Goal: Communication & Community: Connect with others

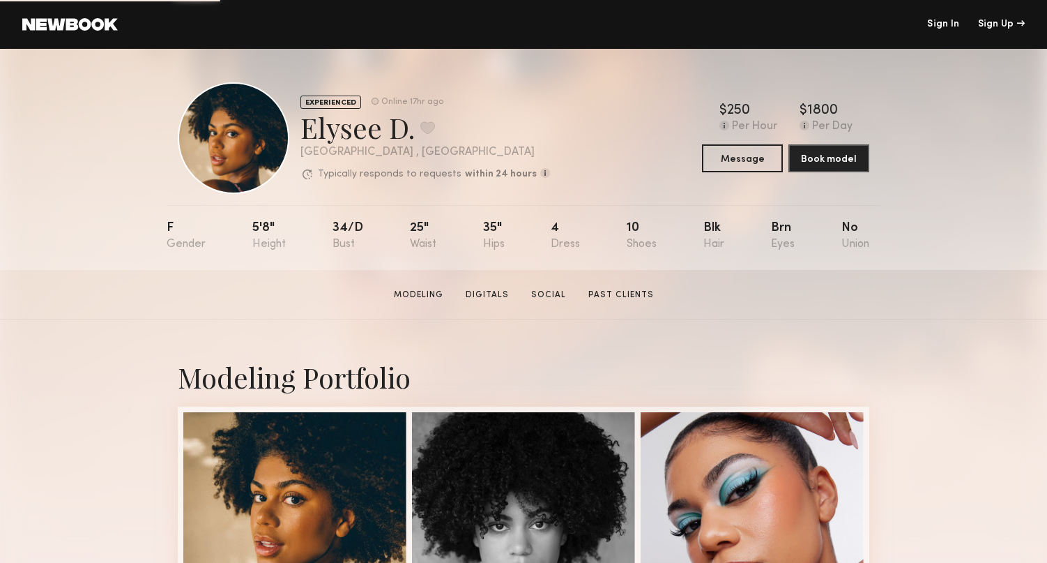
click at [935, 22] on link "Sign In" at bounding box center [944, 25] width 32 height 10
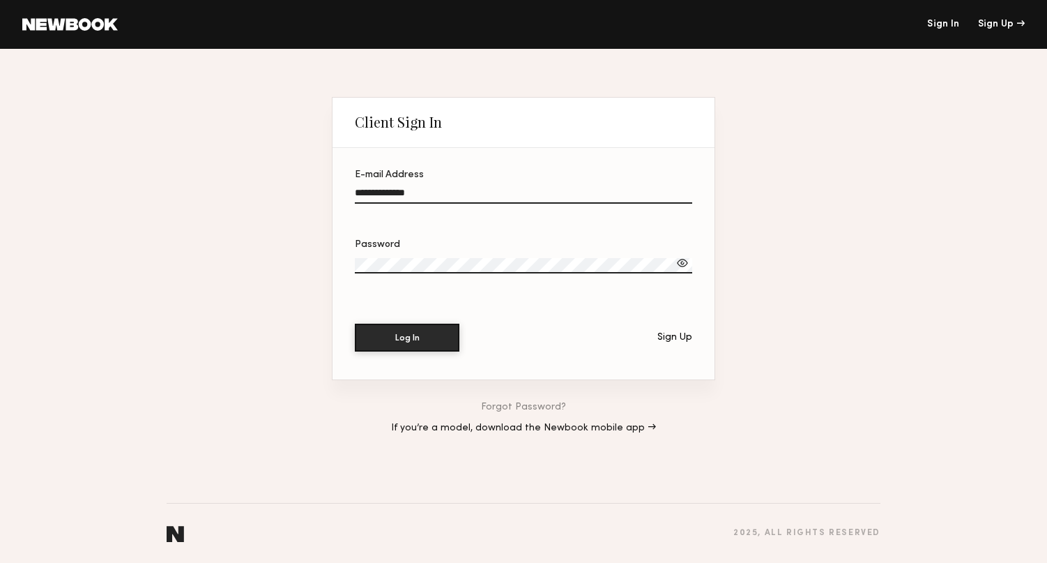
click at [557, 199] on input "**********" at bounding box center [524, 196] width 338 height 16
click at [355, 186] on div at bounding box center [355, 186] width 0 height 0
click at [681, 199] on input "**********" at bounding box center [524, 196] width 338 height 16
type input "**********"
click at [686, 262] on div at bounding box center [683, 263] width 14 height 14
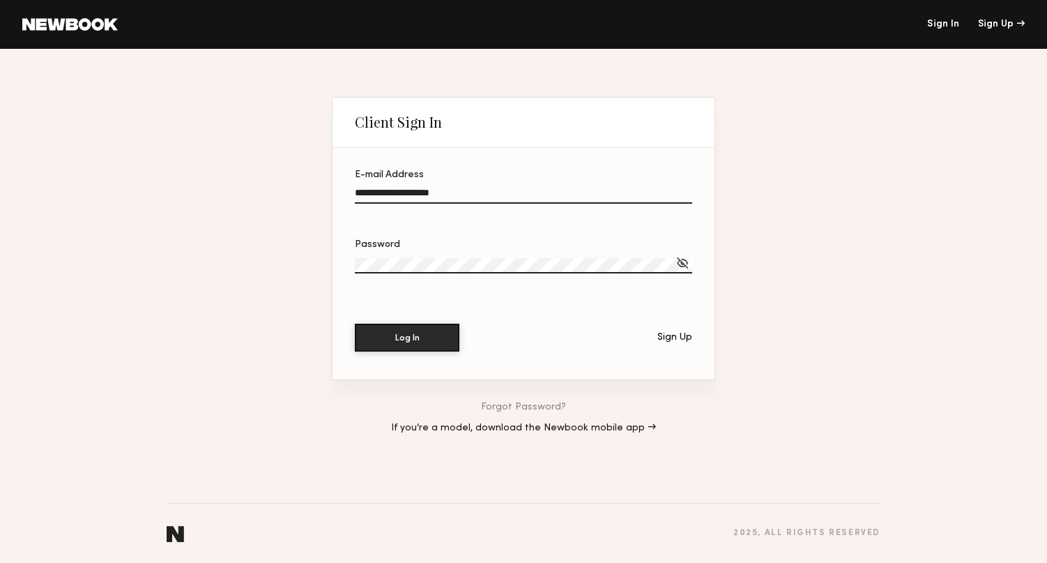
click at [686, 262] on div at bounding box center [683, 263] width 14 height 14
click at [403, 351] on div "Log In Sign Up" at bounding box center [524, 338] width 338 height 28
click at [423, 335] on button "Log In" at bounding box center [407, 337] width 105 height 28
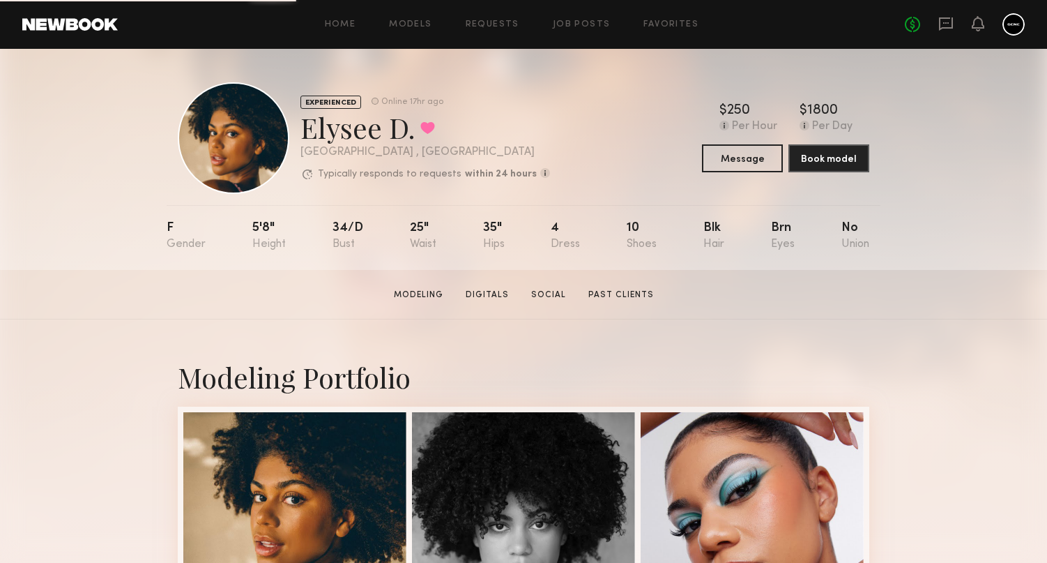
click at [1010, 297] on section "Elysee D. Modeling Digitals Social Past Clients Message Book Model" at bounding box center [523, 295] width 1047 height 50
click at [973, 230] on div "EXPERIENCED Online 17hr ago Elysee D. Favorited [GEOGRAPHIC_DATA] , [GEOGRAPHIC…" at bounding box center [523, 159] width 1047 height 221
click at [950, 27] on icon at bounding box center [946, 23] width 15 height 15
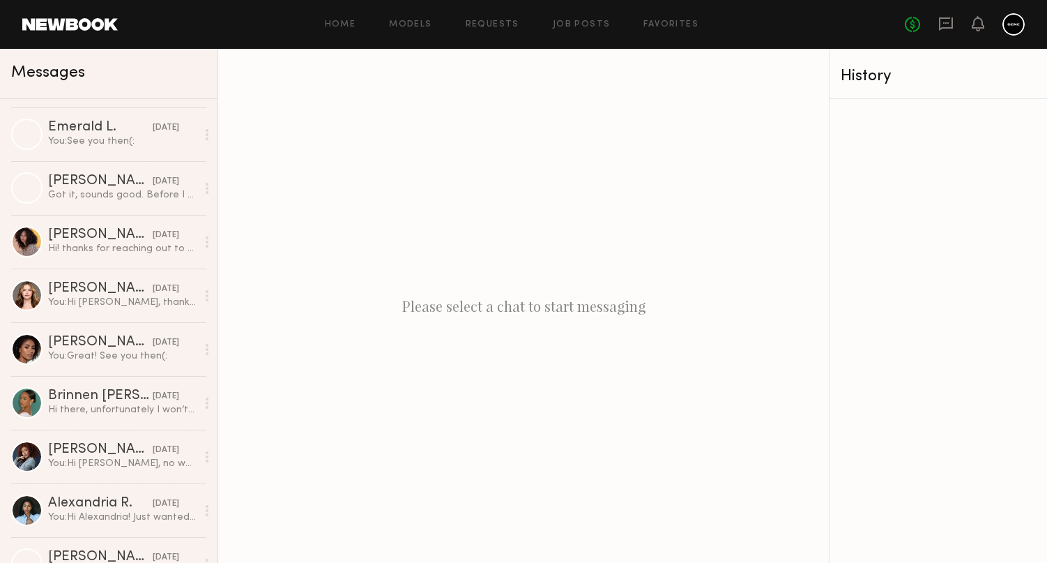
scroll to position [344, 0]
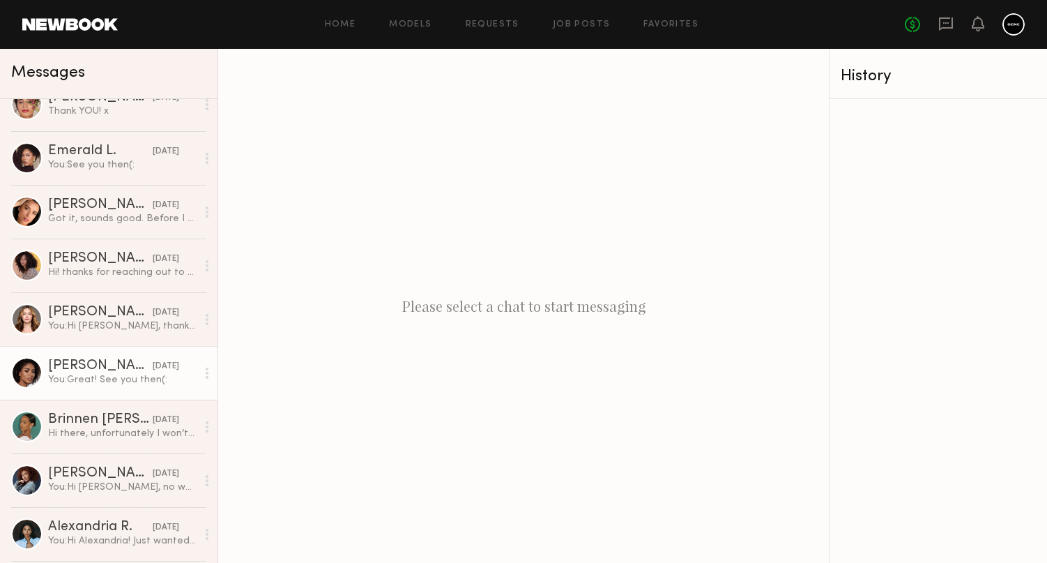
click at [107, 363] on div "[PERSON_NAME]" at bounding box center [100, 366] width 105 height 14
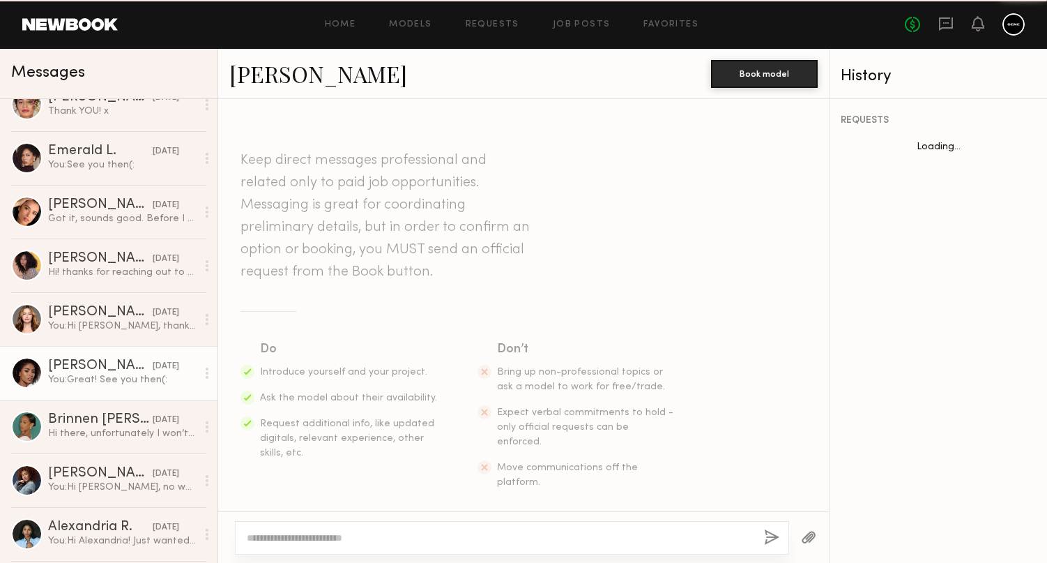
scroll to position [835, 0]
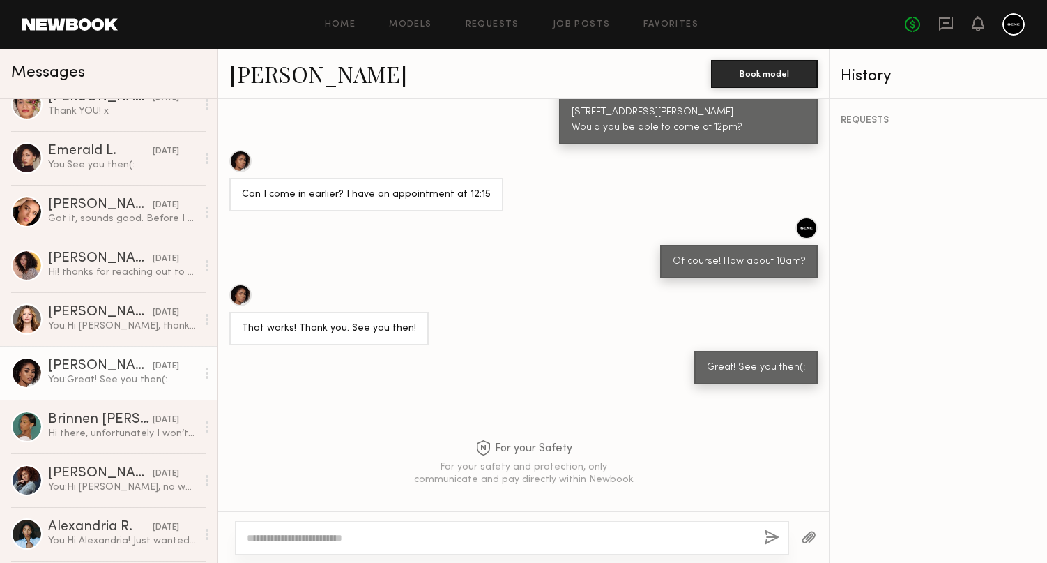
click at [279, 76] on link "[PERSON_NAME]" at bounding box center [318, 74] width 178 height 30
